Goal: Complete application form: Complete application form

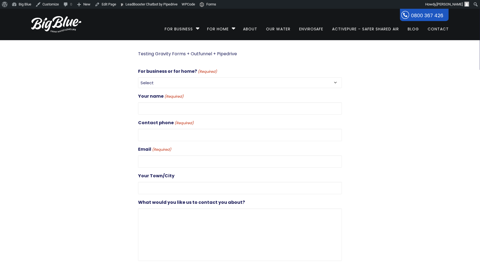
click at [100, 79] on div at bounding box center [74, 169] width 107 height 239
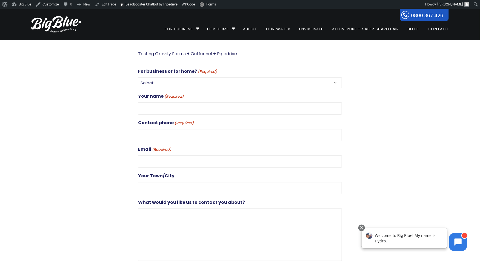
click at [206, 84] on select "Select For Business For Home" at bounding box center [240, 82] width 204 height 11
select select "For Business"
click at [138, 77] on select "Select For Business For Home" at bounding box center [240, 82] width 204 height 11
click at [177, 109] on input "Your name (Required)" at bounding box center [240, 108] width 204 height 12
type input "Dan+Test20"
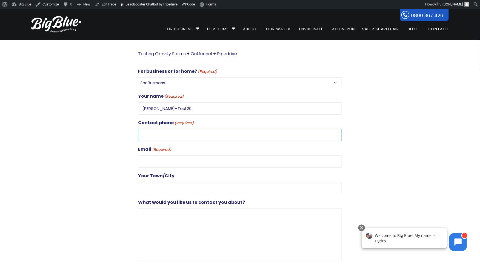
click at [142, 137] on input "Contact phone (Required)" at bounding box center [240, 135] width 204 height 12
type input "0272851626"
type input "dan@gooddigital.co.nz"
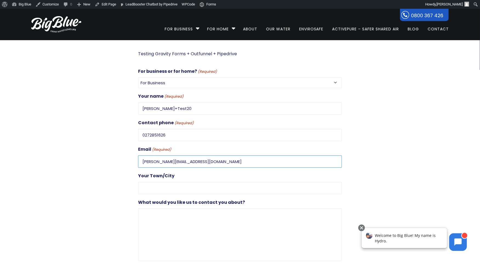
type input "Auckland"
click at [150, 160] on input "dan@gooddigital.co.nz" at bounding box center [240, 162] width 204 height 12
type input "dan+test20@gooddigital.co.nz"
click at [153, 214] on textarea "What would you like us to contact you about?" at bounding box center [240, 235] width 204 height 53
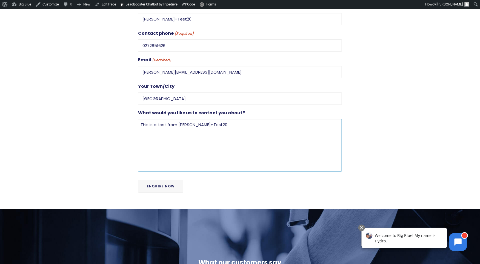
scroll to position [103, 0]
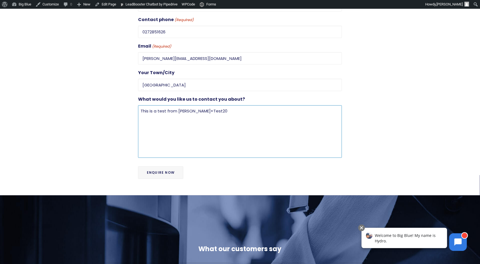
type textarea "This is a test from Dan+Test20"
click at [163, 169] on input "Enquire Now" at bounding box center [160, 172] width 45 height 13
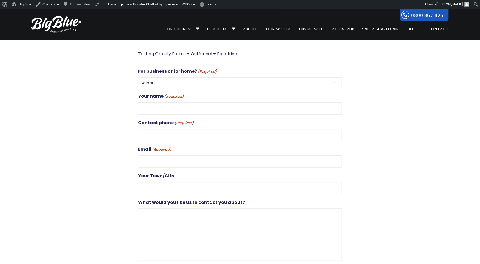
click at [184, 73] on label "For business or for home? (Required)" at bounding box center [177, 72] width 79 height 8
click at [184, 77] on select "Select For Business For Home" at bounding box center [240, 82] width 204 height 11
click at [185, 86] on select "Select For Business For Home" at bounding box center [240, 82] width 204 height 11
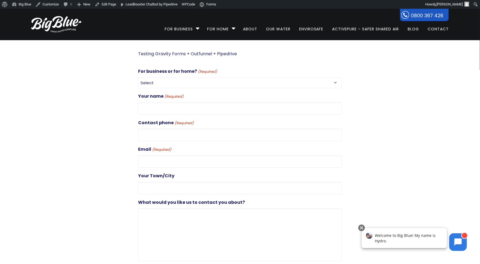
select select "For Business"
click at [138, 77] on select "Select For Business For Home" at bounding box center [240, 82] width 204 height 11
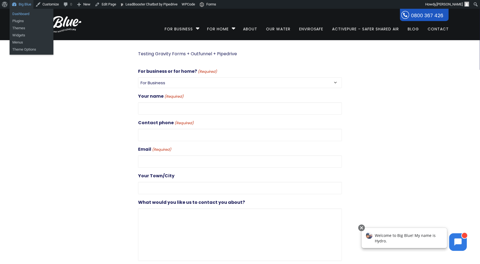
click at [17, 14] on link "Dashboard" at bounding box center [32, 13] width 44 height 7
